Goal: Task Accomplishment & Management: Use online tool/utility

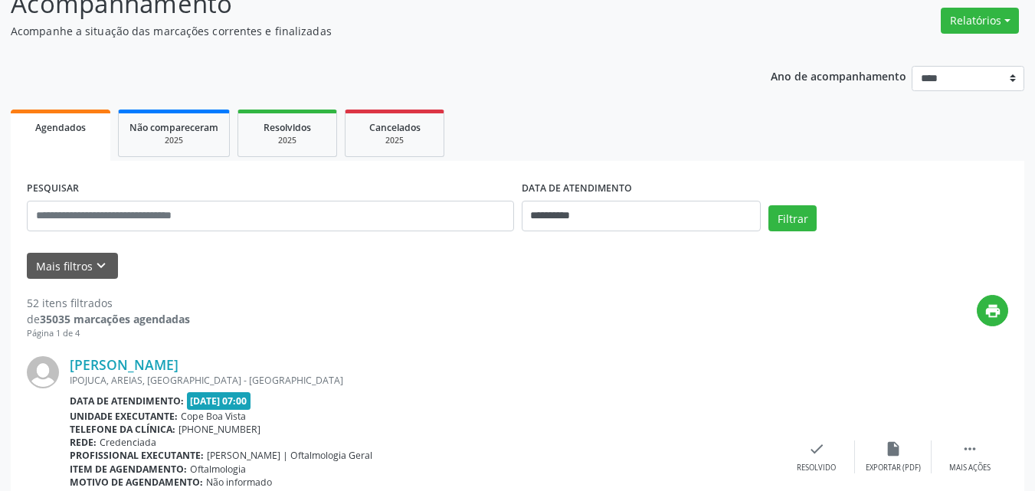
scroll to position [153, 0]
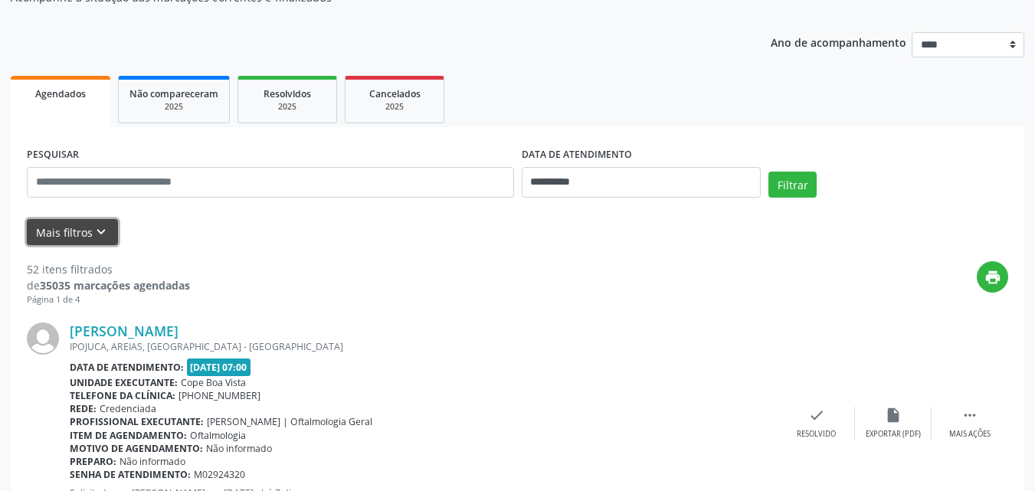
click at [106, 224] on icon "keyboard_arrow_down" at bounding box center [101, 232] width 17 height 17
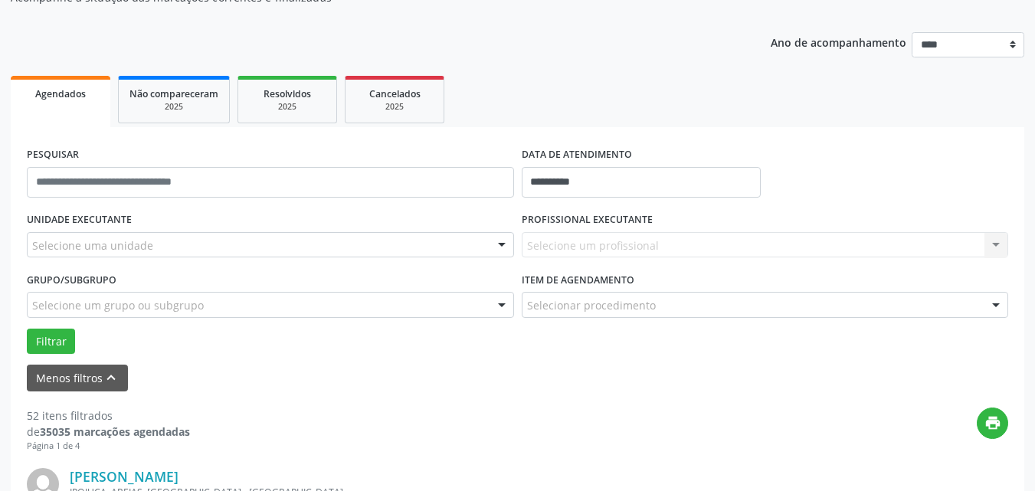
click at [160, 236] on div "Selecione uma unidade" at bounding box center [270, 245] width 487 height 26
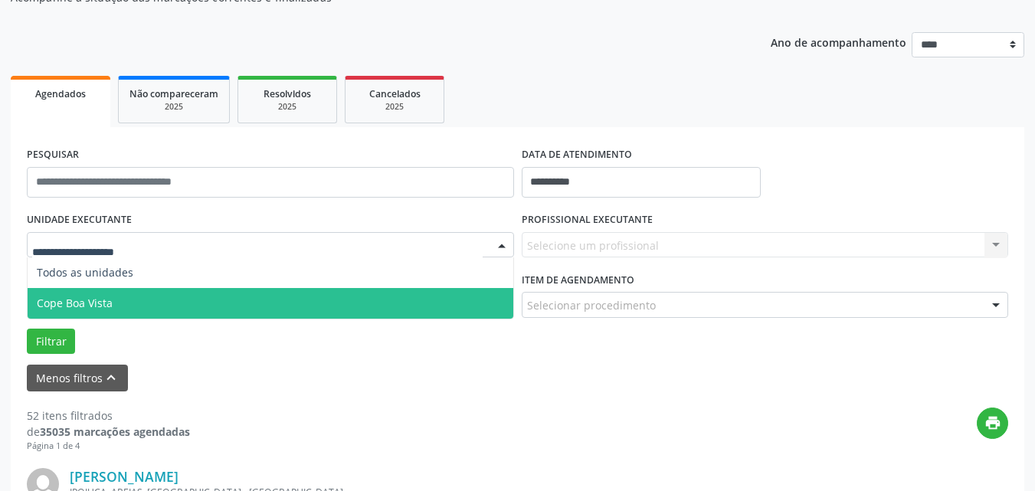
click at [119, 305] on span "Cope Boa Vista" at bounding box center [271, 303] width 486 height 31
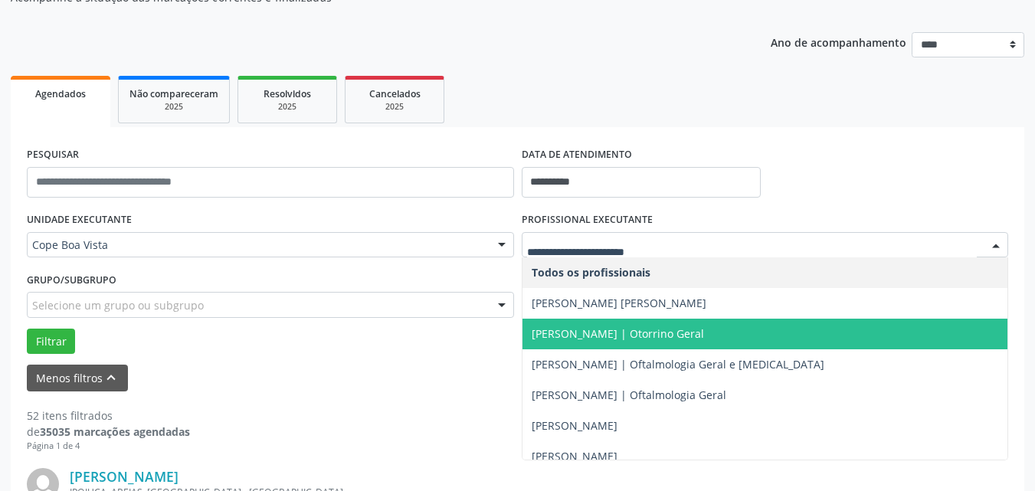
click at [614, 329] on span "[PERSON_NAME] | Otorrino Geral" at bounding box center [618, 333] width 172 height 15
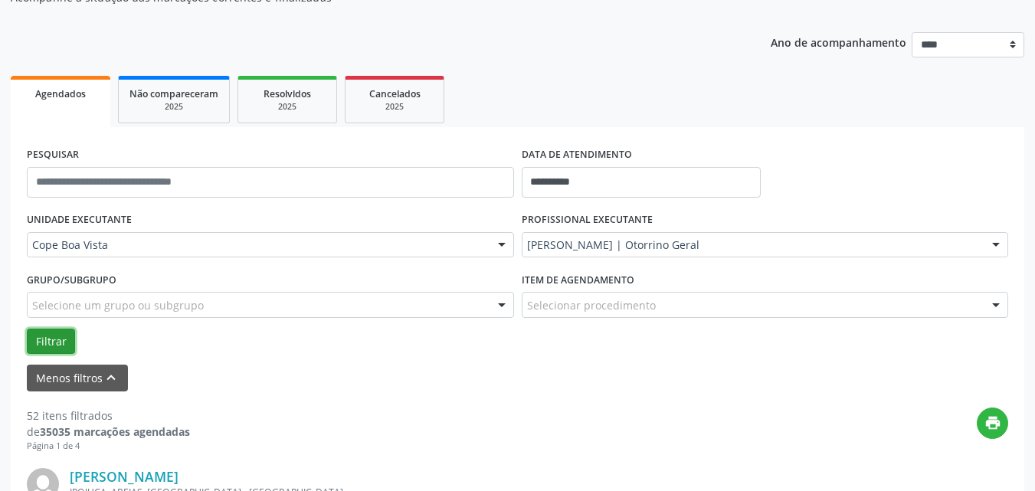
click at [42, 349] on button "Filtrar" at bounding box center [51, 342] width 48 height 26
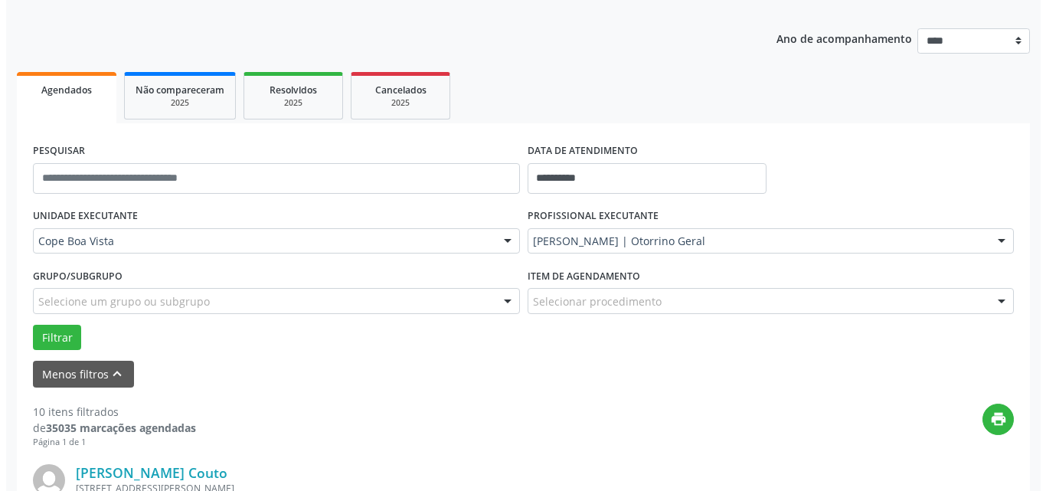
scroll to position [0, 0]
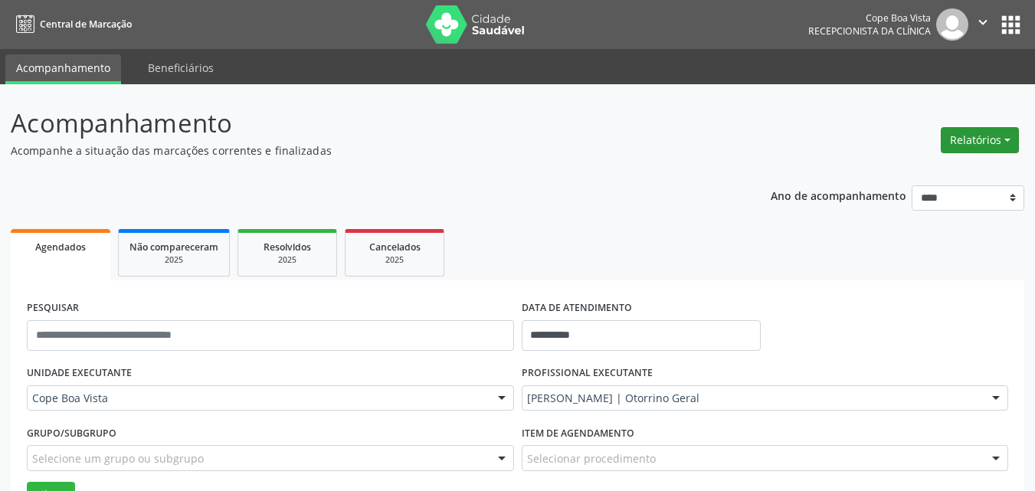
drag, startPoint x: 993, startPoint y: 126, endPoint x: 986, endPoint y: 138, distance: 14.1
click at [991, 129] on div "Relatórios Agendamentos Procedimentos realizados" at bounding box center [979, 140] width 89 height 37
click at [981, 146] on button "Relatórios" at bounding box center [980, 140] width 78 height 26
click at [950, 170] on link "Agendamentos" at bounding box center [937, 172] width 165 height 21
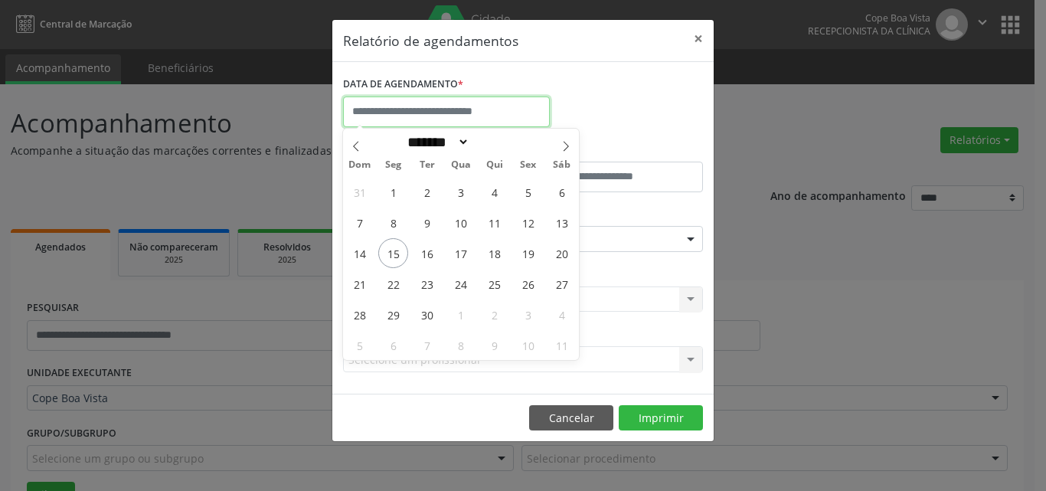
click at [440, 108] on input "text" at bounding box center [446, 112] width 207 height 31
click at [388, 255] on span "15" at bounding box center [393, 253] width 30 height 30
type input "**********"
click at [388, 254] on span "15" at bounding box center [393, 253] width 30 height 30
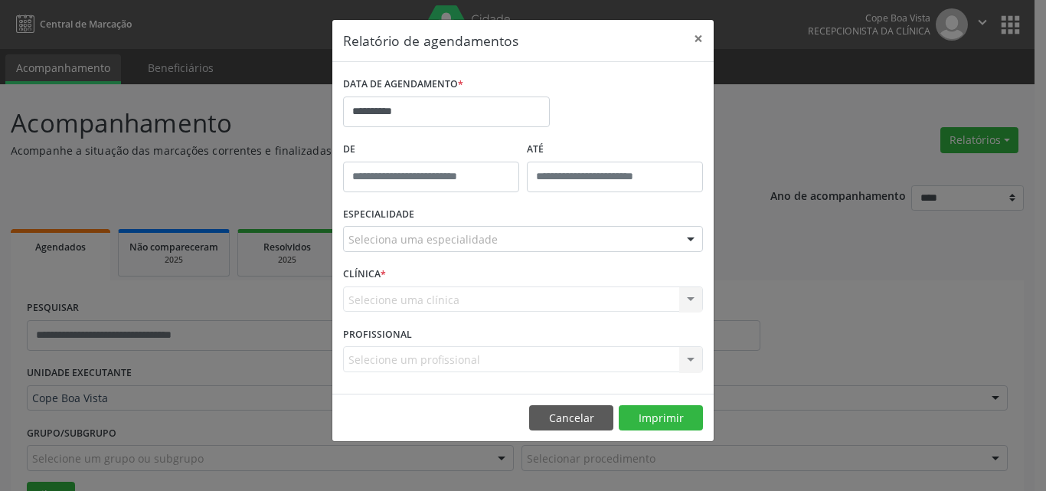
click at [520, 244] on div "Seleciona uma especialidade" at bounding box center [523, 239] width 360 height 26
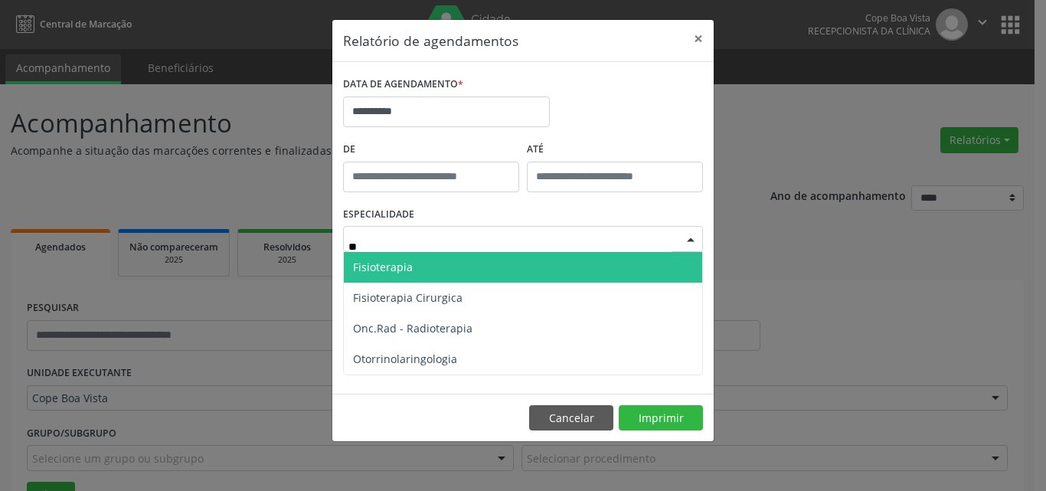
type input "***"
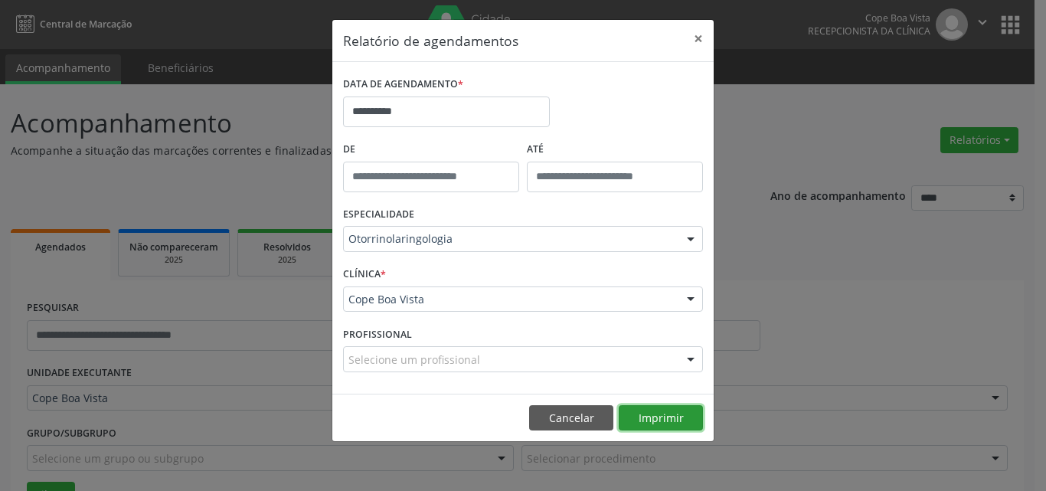
click at [699, 427] on button "Imprimir" at bounding box center [661, 418] width 84 height 26
